Goal: Download file/media

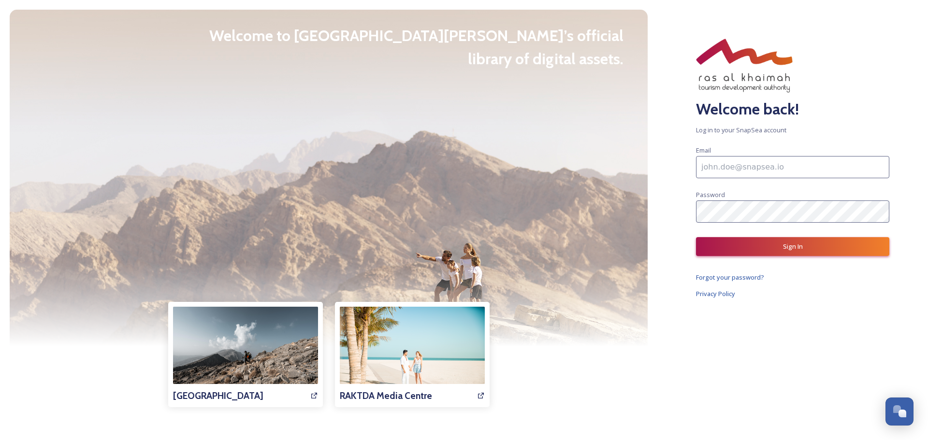
click at [719, 168] on input at bounding box center [792, 167] width 193 height 22
click at [695, 164] on div "Welcome back! Log in to your SnapSea account Email Password Sign In Forgot your…" at bounding box center [792, 220] width 271 height 440
click at [755, 159] on input at bounding box center [792, 167] width 193 height 22
type input "[PERSON_NAME][EMAIL_ADDRESS][DOMAIN_NAME]"
click at [804, 239] on button "Sign In" at bounding box center [792, 246] width 193 height 19
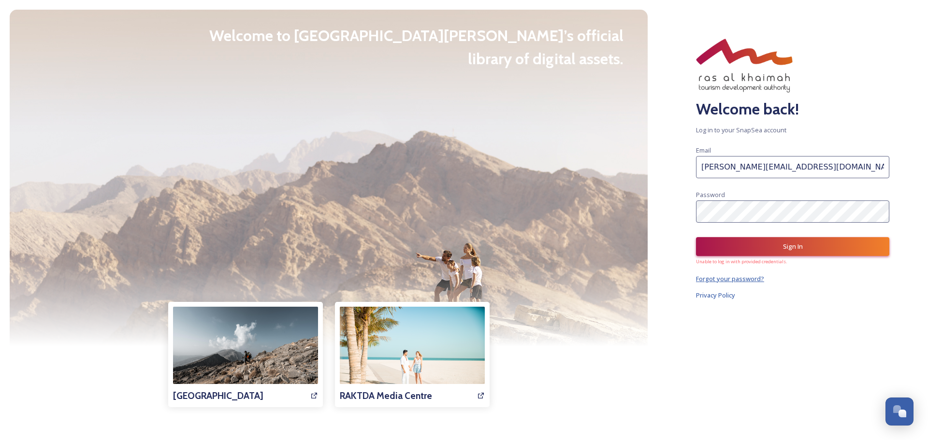
click at [728, 283] on span "Forgot your password?" at bounding box center [730, 279] width 68 height 9
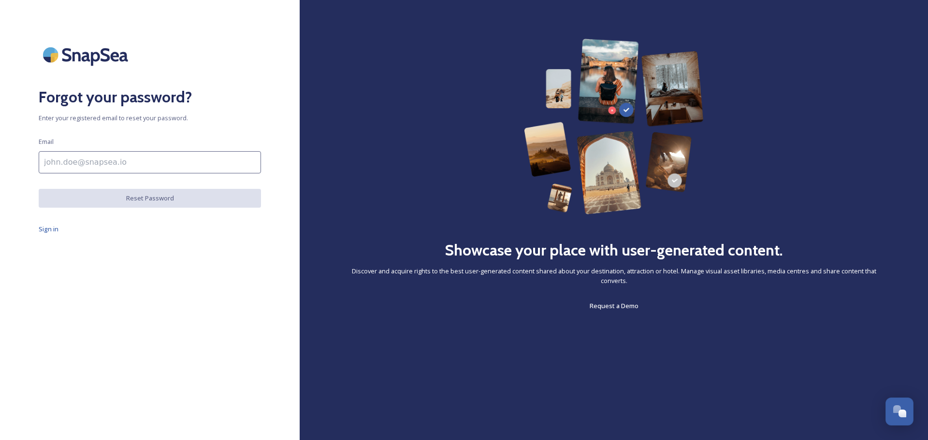
click at [96, 166] on input at bounding box center [150, 162] width 222 height 22
type input "[PERSON_NAME][EMAIL_ADDRESS][DOMAIN_NAME]"
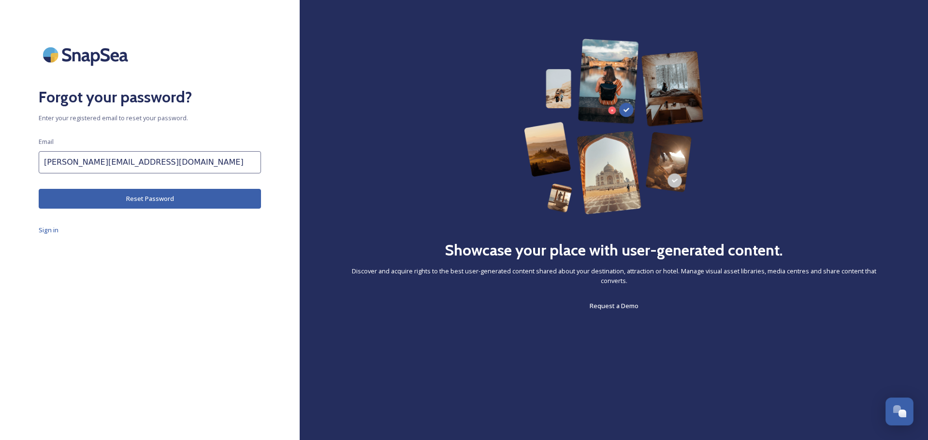
click at [152, 197] on button "Reset Password" at bounding box center [150, 199] width 222 height 20
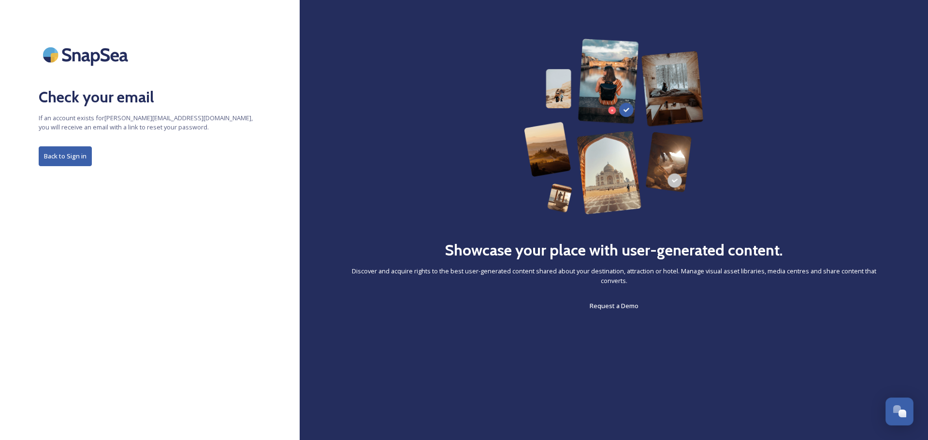
click at [73, 162] on button "Back to Sign in" at bounding box center [65, 156] width 53 height 20
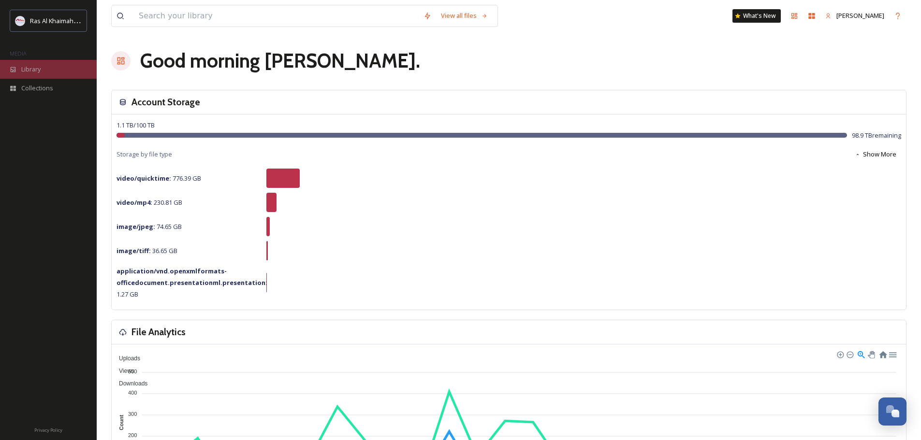
click at [32, 74] on div "Library" at bounding box center [48, 69] width 97 height 19
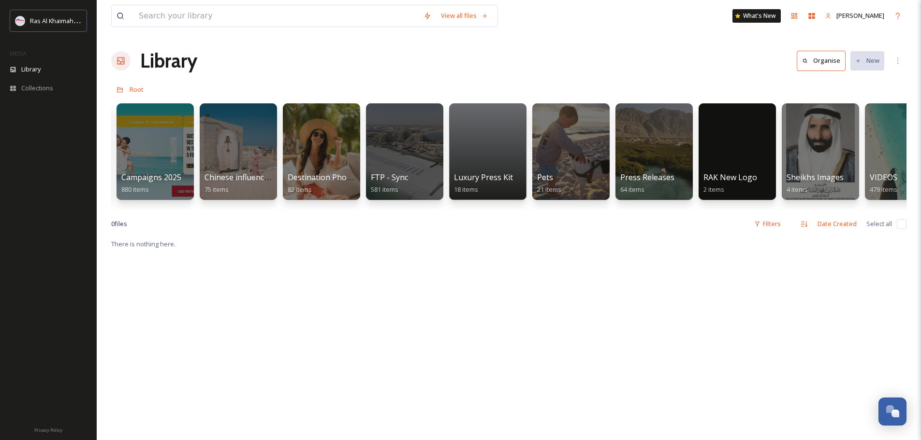
scroll to position [0, 1366]
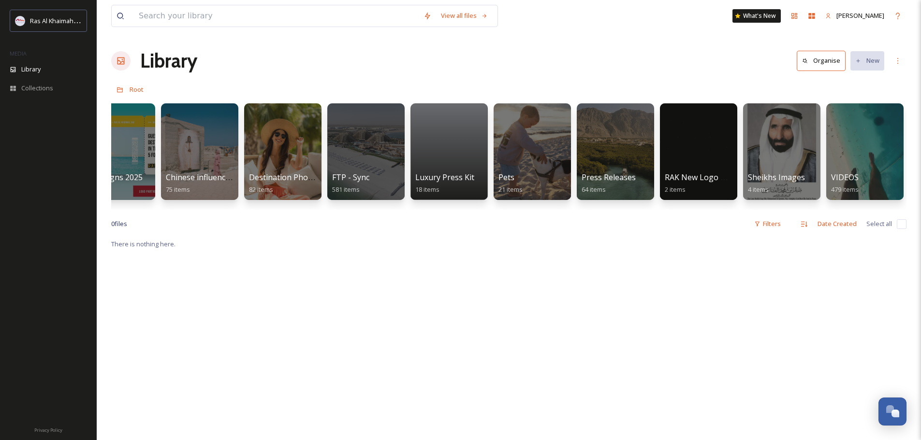
click at [115, 215] on div "View all files What's New Aleksandra Dilevska Library Organise New Root Your Se…" at bounding box center [509, 339] width 824 height 679
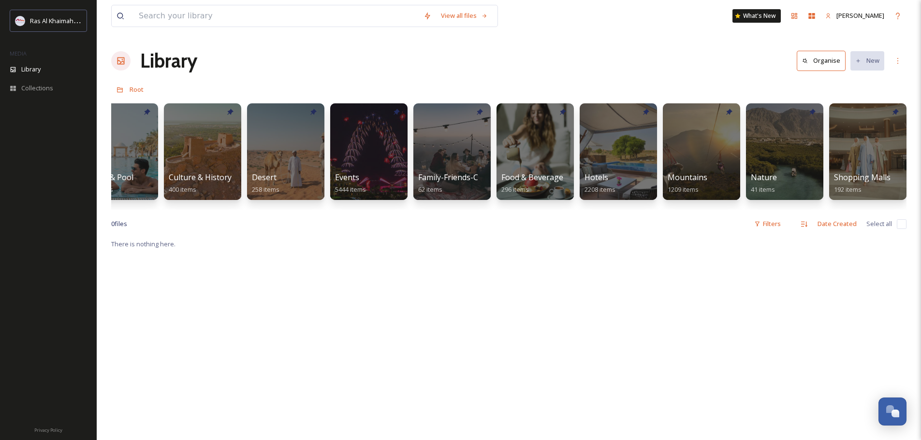
scroll to position [0, 0]
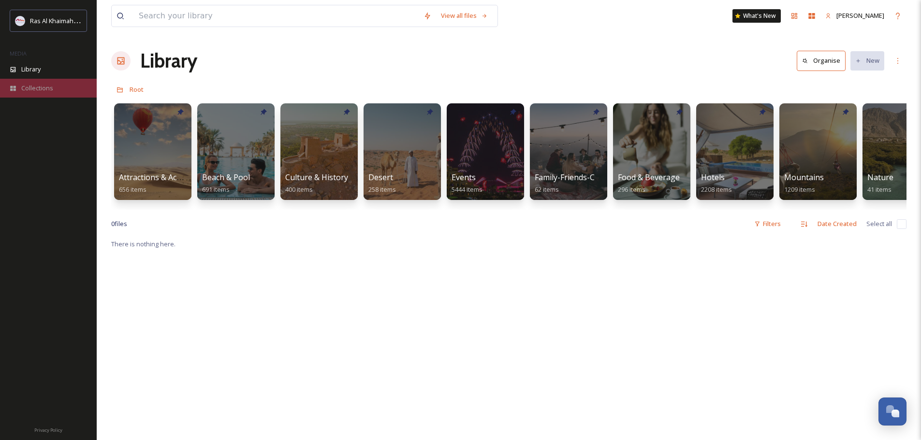
click at [32, 92] on span "Collections" at bounding box center [37, 88] width 32 height 9
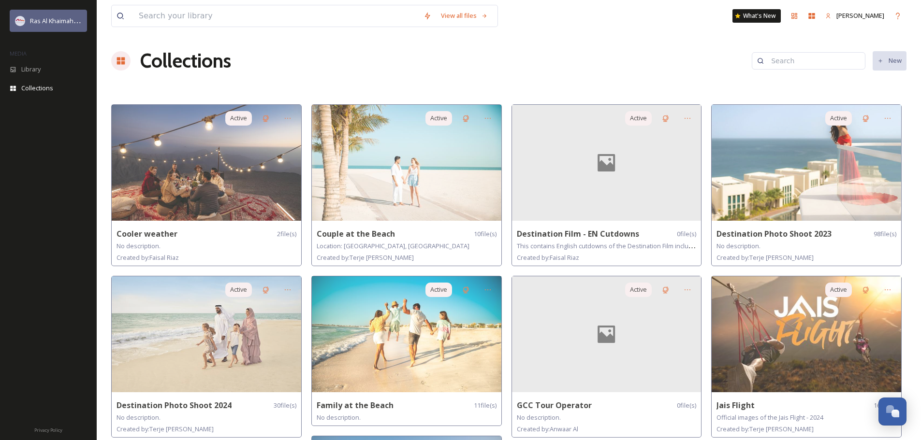
click at [35, 22] on span "Ras Al Khaimah Tourism Development Authority" at bounding box center [98, 20] width 137 height 9
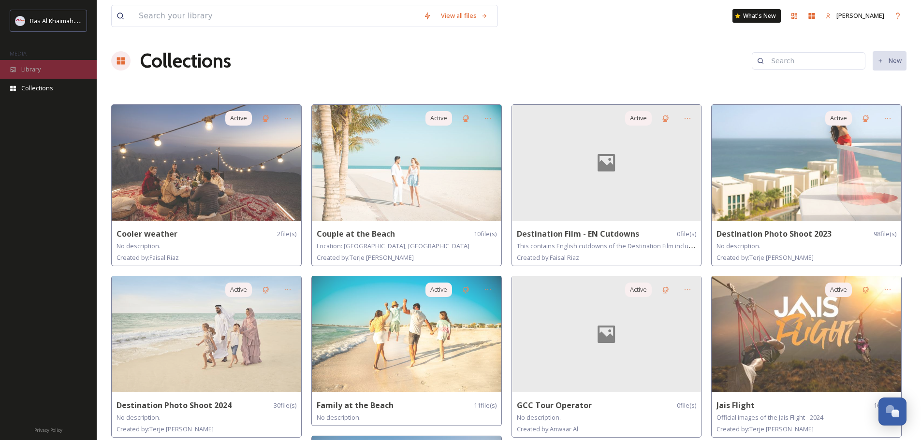
drag, startPoint x: 30, startPoint y: 72, endPoint x: 46, endPoint y: 75, distance: 16.9
click at [30, 72] on span "Library" at bounding box center [30, 69] width 19 height 9
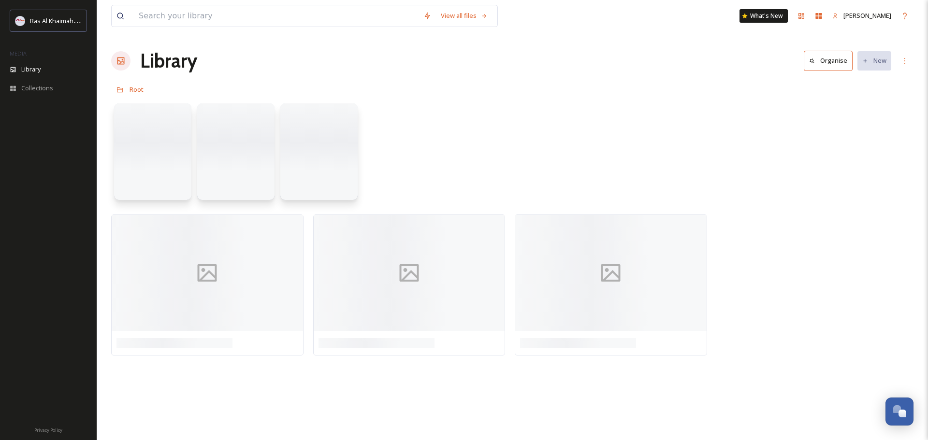
click at [139, 3] on div "View all files What's New Aleksandra Dilevska" at bounding box center [512, 16] width 802 height 32
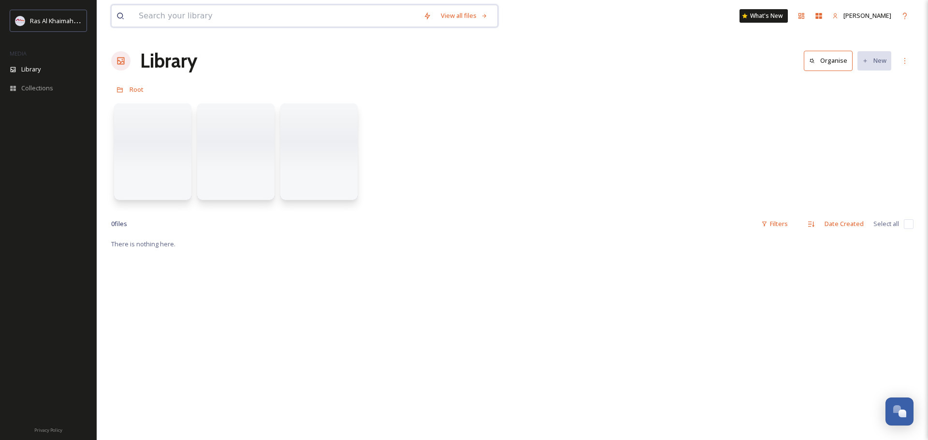
click at [145, 15] on input at bounding box center [276, 15] width 285 height 21
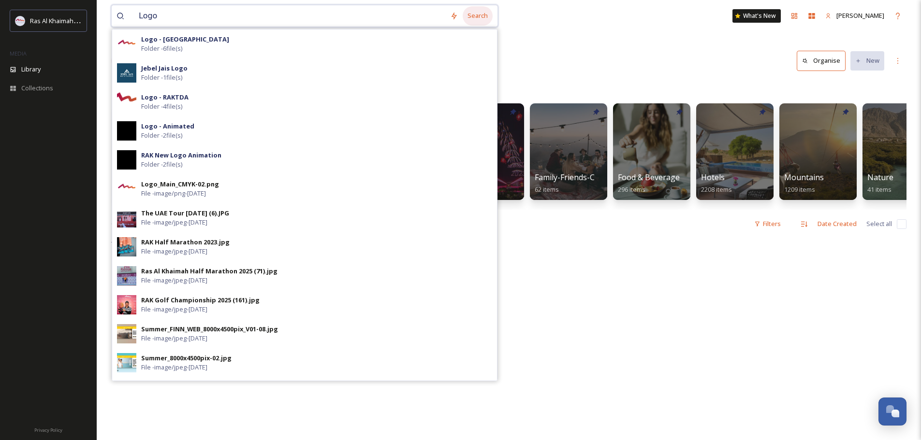
type input "Logo"
click at [474, 11] on div "Search" at bounding box center [478, 15] width 30 height 19
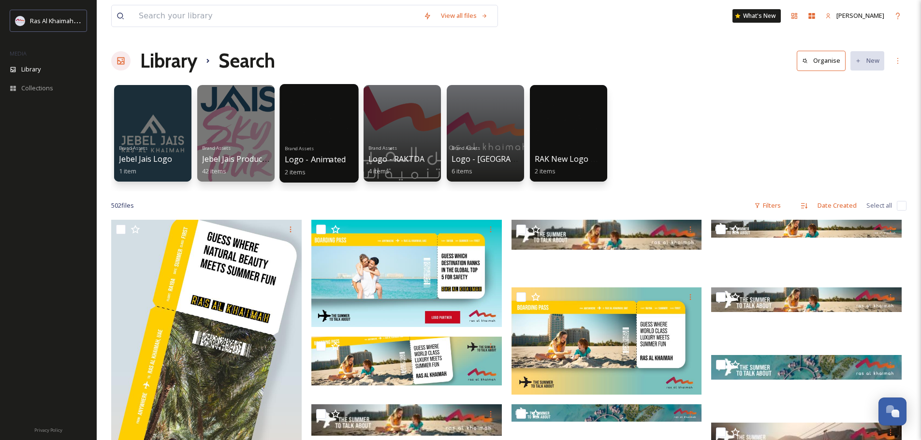
click at [336, 120] on div at bounding box center [318, 133] width 79 height 99
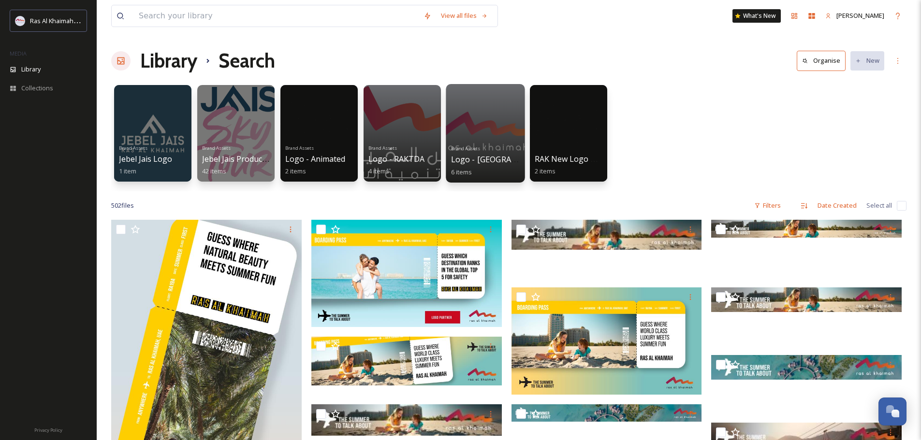
click at [491, 135] on div at bounding box center [485, 133] width 79 height 99
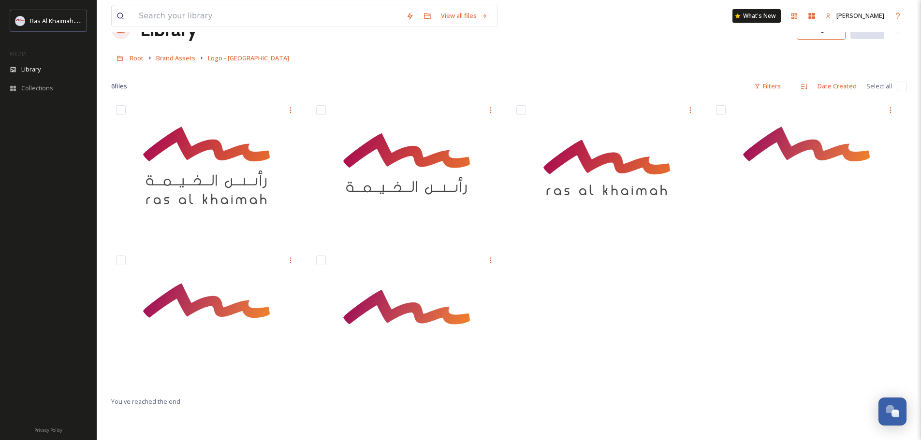
scroll to position [48, 0]
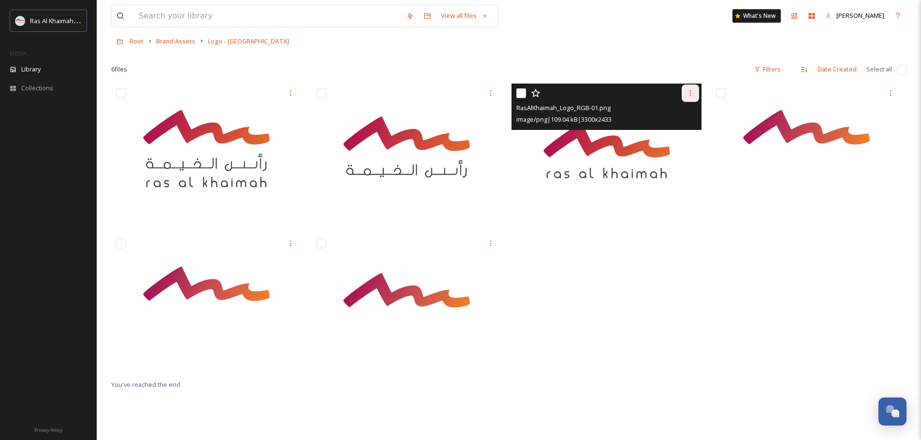
click at [692, 94] on icon at bounding box center [690, 93] width 8 height 8
click at [679, 132] on span "Download" at bounding box center [678, 133] width 29 height 9
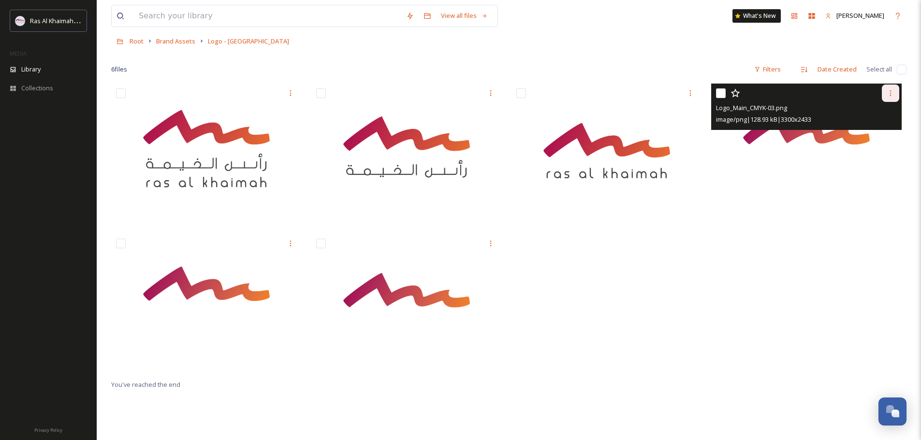
click at [892, 94] on icon at bounding box center [890, 93] width 8 height 8
click at [864, 131] on div "Download" at bounding box center [878, 133] width 39 height 19
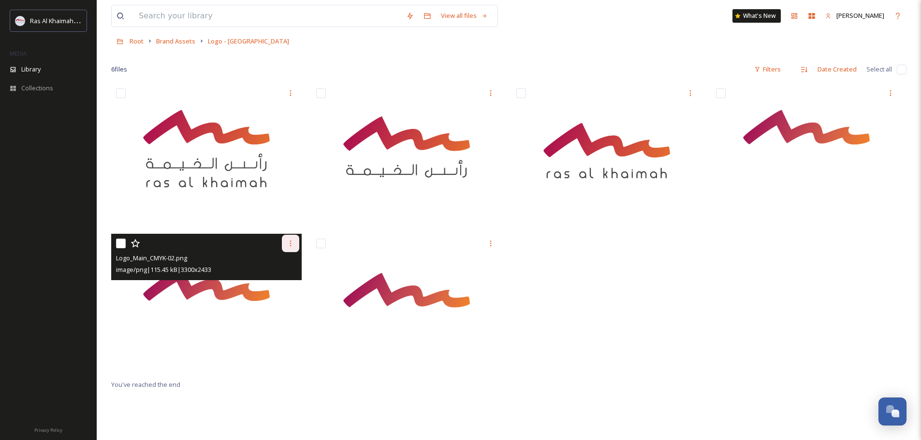
click at [286, 244] on div at bounding box center [290, 243] width 17 height 17
click at [278, 288] on span "Download" at bounding box center [278, 283] width 29 height 9
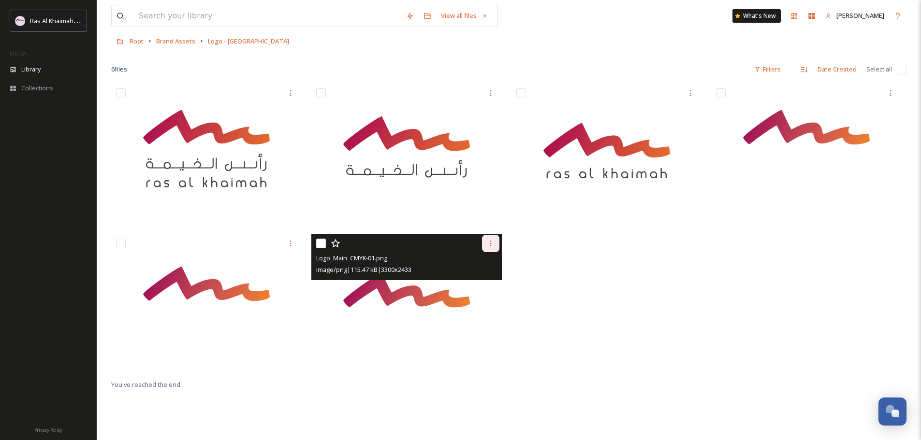
click at [490, 244] on icon at bounding box center [491, 244] width 8 height 8
click at [475, 289] on div "Download" at bounding box center [479, 283] width 39 height 19
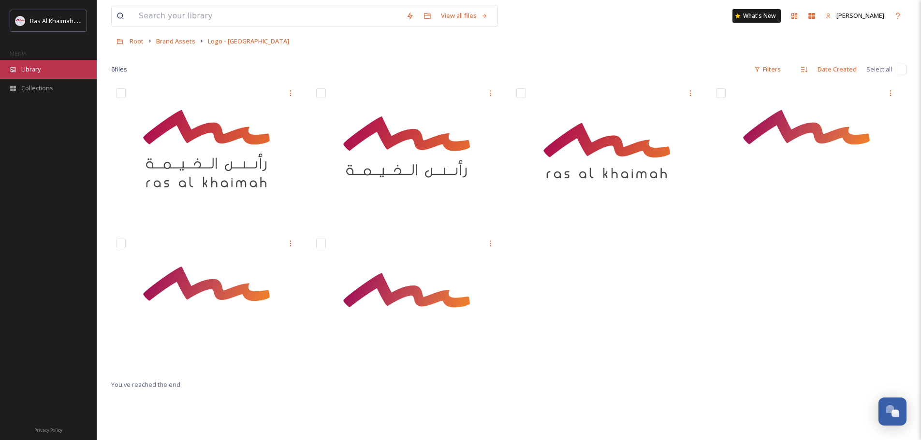
click at [38, 73] on span "Library" at bounding box center [30, 69] width 19 height 9
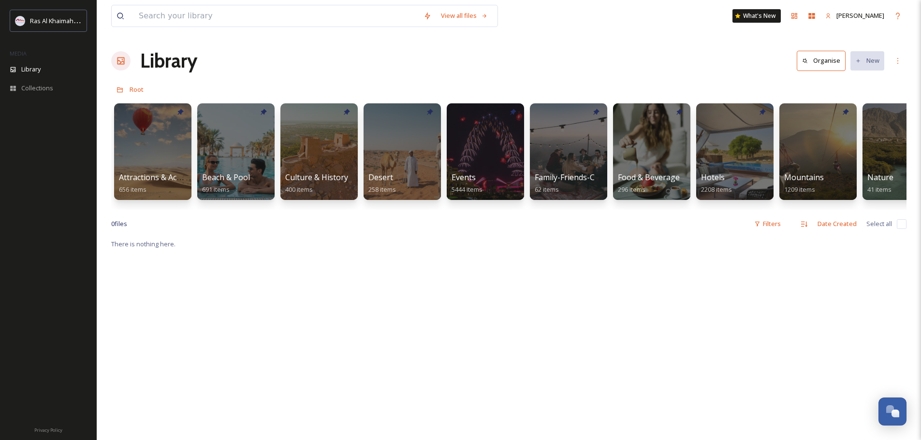
click at [731, 168] on div at bounding box center [734, 151] width 79 height 99
